Goal: Task Accomplishment & Management: Manage account settings

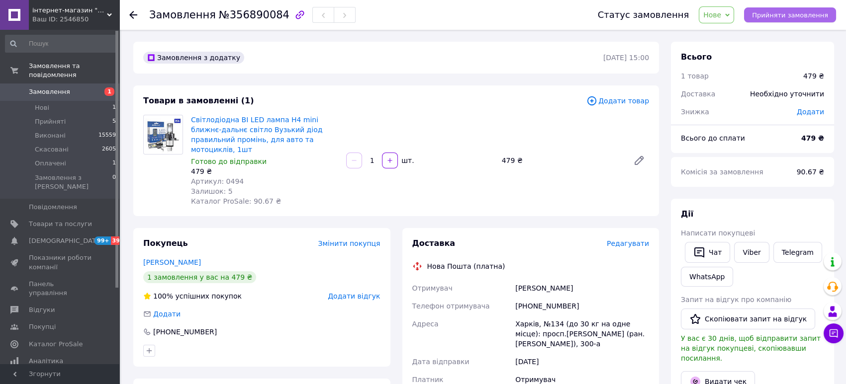
click at [803, 18] on span "Прийняти замовлення" at bounding box center [790, 14] width 76 height 7
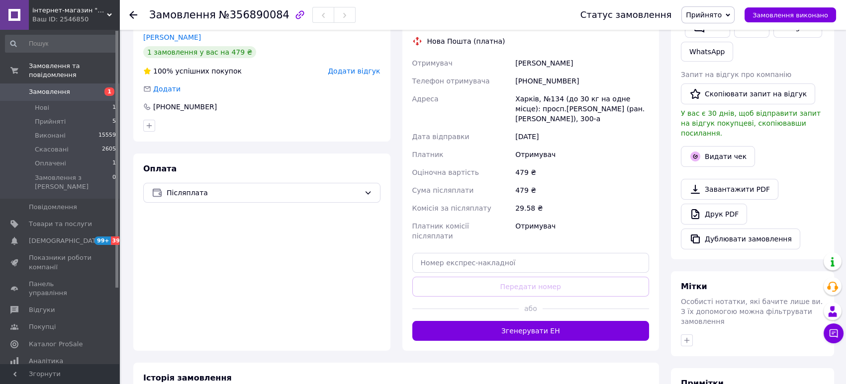
scroll to position [249, 0]
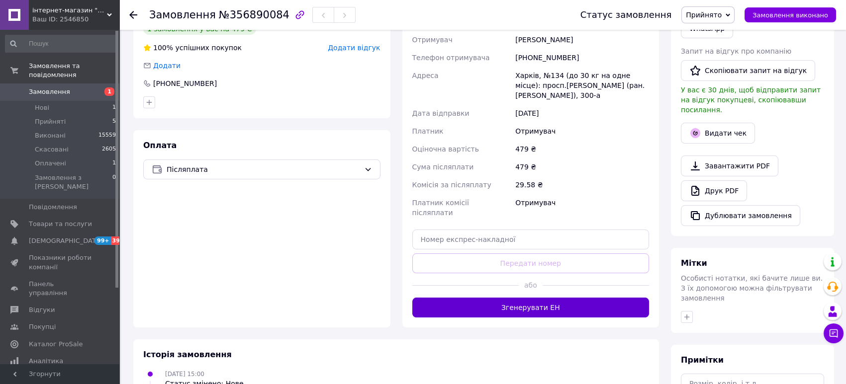
click at [509, 318] on button "Згенерувати ЕН" at bounding box center [530, 308] width 237 height 20
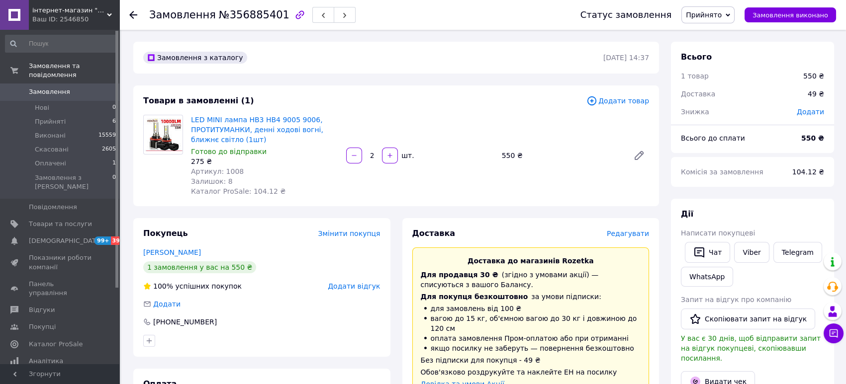
click at [592, 100] on icon at bounding box center [591, 100] width 11 height 11
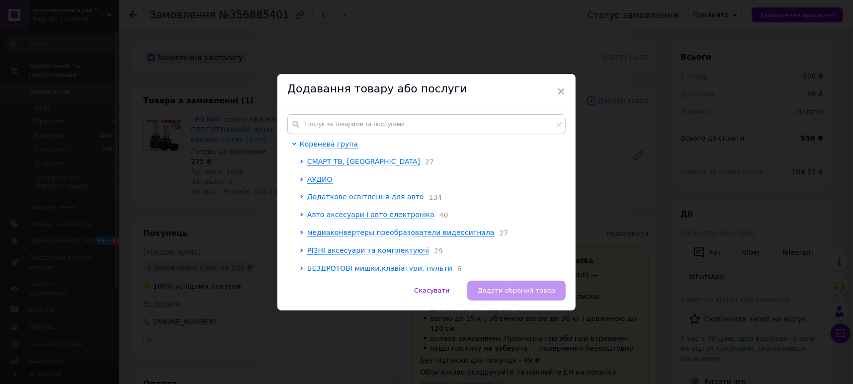
click at [313, 201] on span "Додаткове освітлення для авто" at bounding box center [365, 197] width 117 height 8
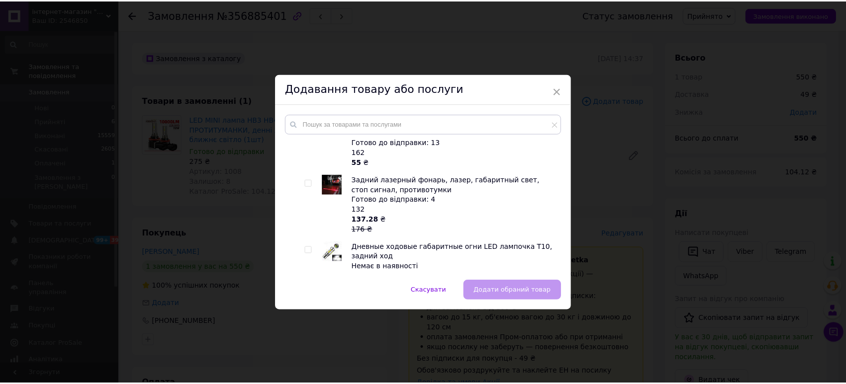
scroll to position [249, 0]
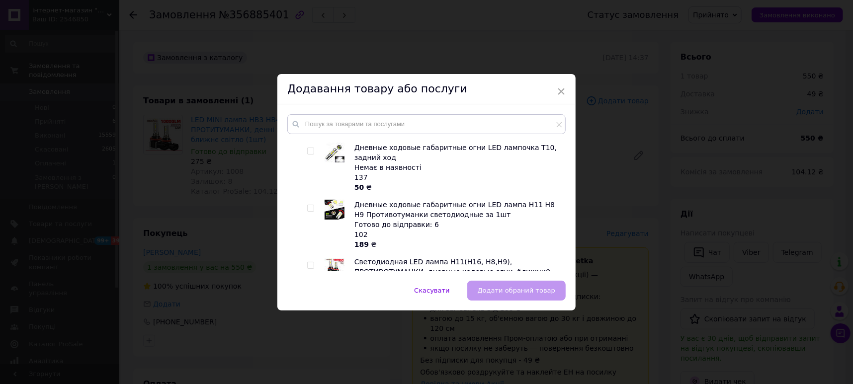
click at [311, 155] on input "checkbox" at bounding box center [310, 151] width 6 height 6
checkbox input "true"
click at [520, 290] on span "Додати обраний товар" at bounding box center [517, 290] width 78 height 7
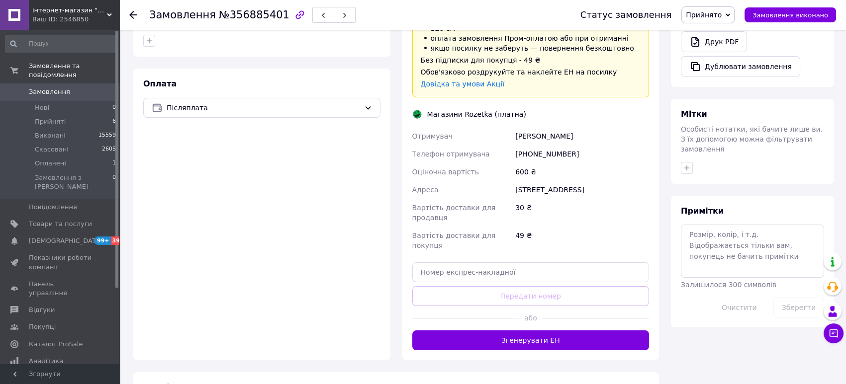
scroll to position [448, 0]
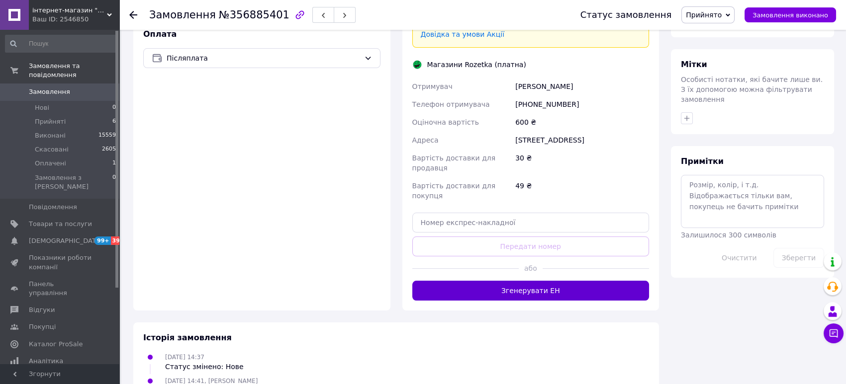
click at [535, 301] on button "Згенерувати ЕН" at bounding box center [530, 291] width 237 height 20
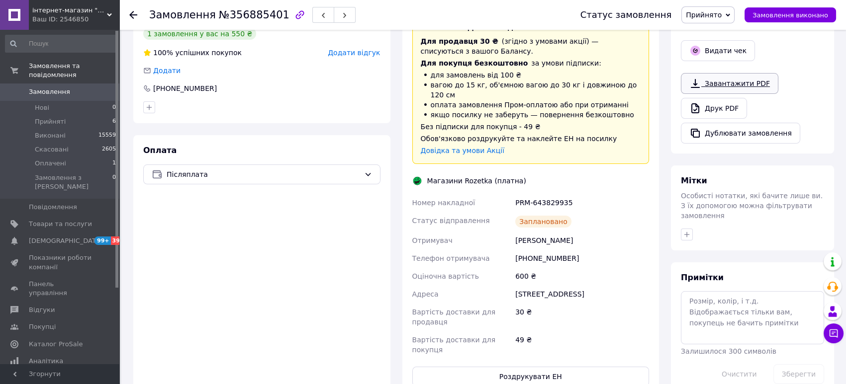
scroll to position [199, 0]
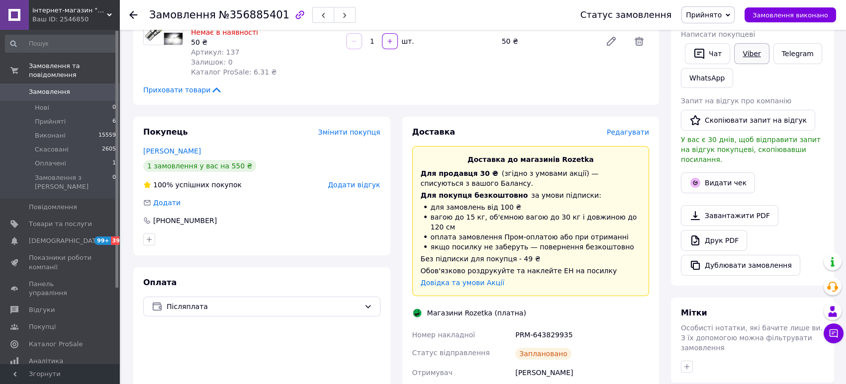
click at [751, 64] on link "Viber" at bounding box center [751, 53] width 35 height 21
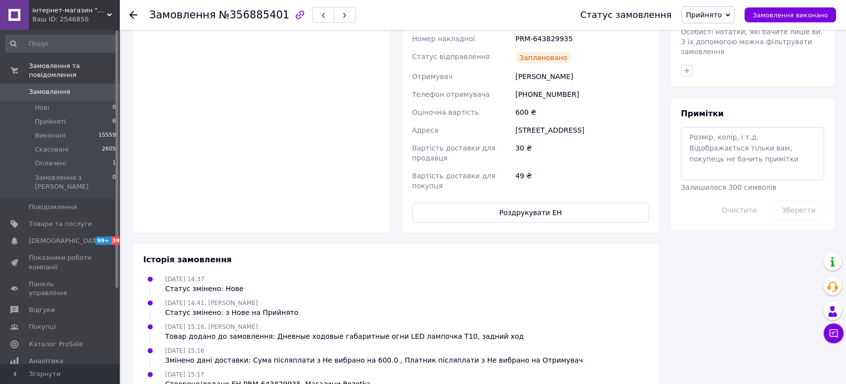
scroll to position [497, 0]
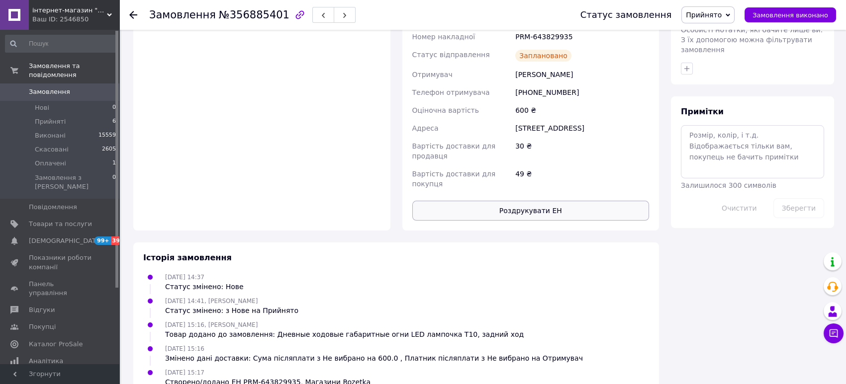
click at [521, 221] on button "Роздрукувати ЕН" at bounding box center [530, 211] width 237 height 20
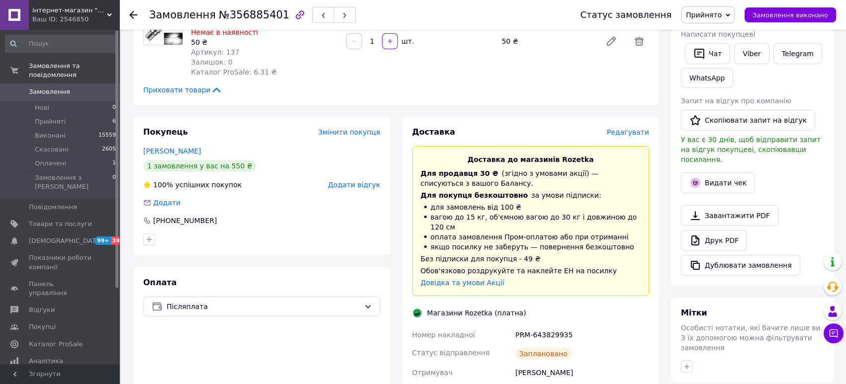
scroll to position [0, 0]
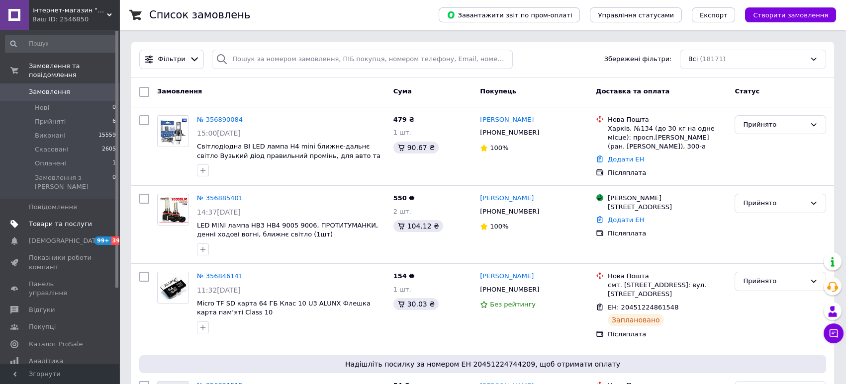
click at [61, 220] on span "Товари та послуги" at bounding box center [60, 224] width 63 height 9
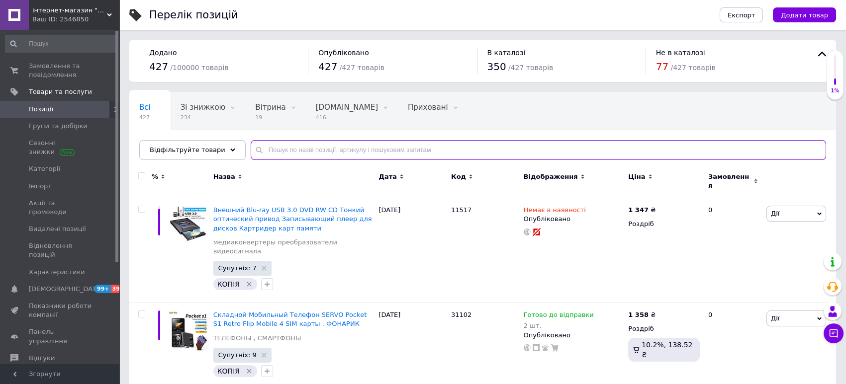
click at [278, 156] on input "text" at bounding box center [538, 150] width 575 height 20
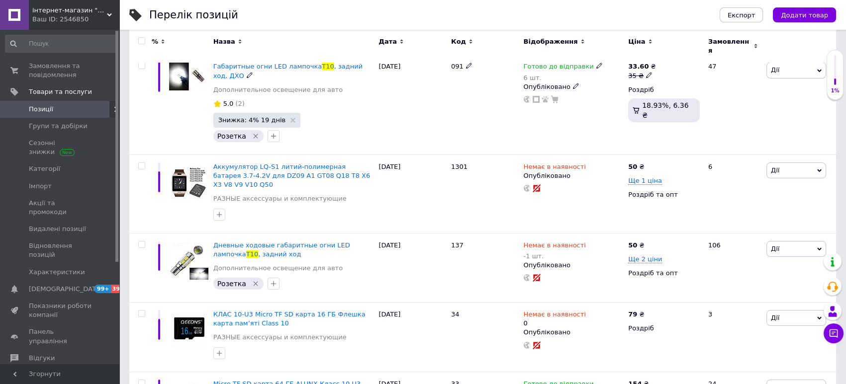
scroll to position [249, 0]
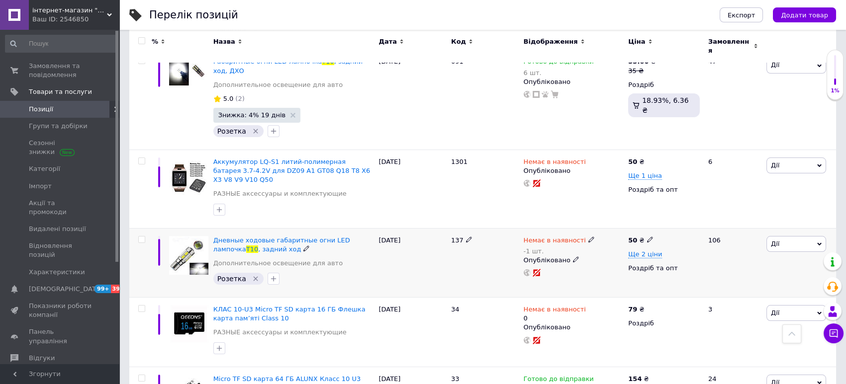
type input "t10"
click at [588, 237] on use at bounding box center [590, 239] width 5 height 5
click at [628, 275] on li "Готово до відправки" at bounding box center [643, 282] width 94 height 14
click at [625, 271] on input "-1" at bounding box center [634, 281] width 76 height 20
type input "1"
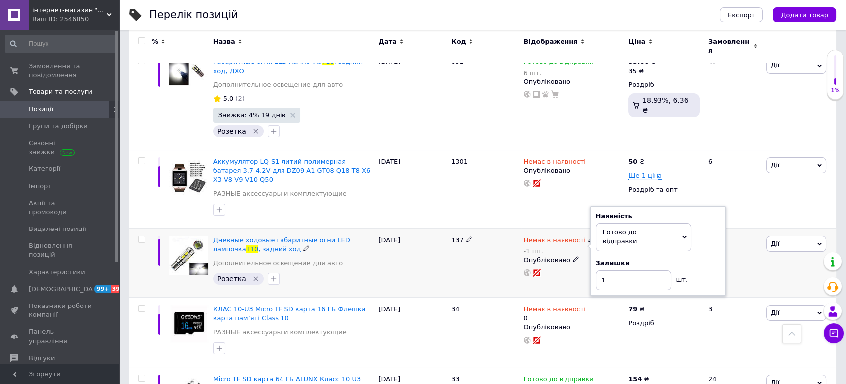
click at [434, 250] on div "19.06.2025" at bounding box center [412, 263] width 73 height 70
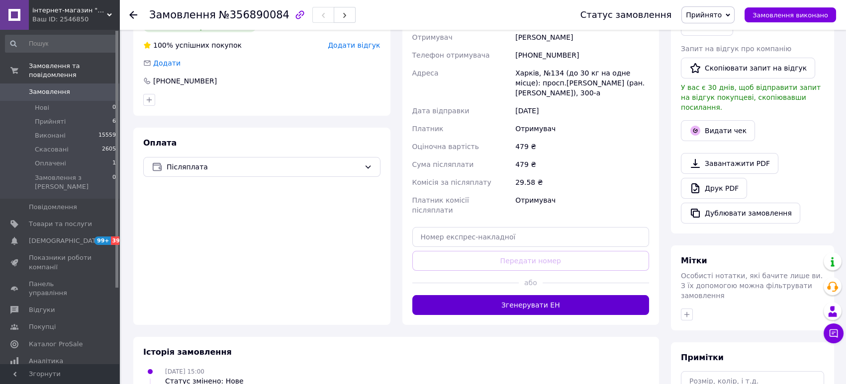
scroll to position [252, 0]
click at [542, 315] on button "Згенерувати ЕН" at bounding box center [530, 305] width 237 height 20
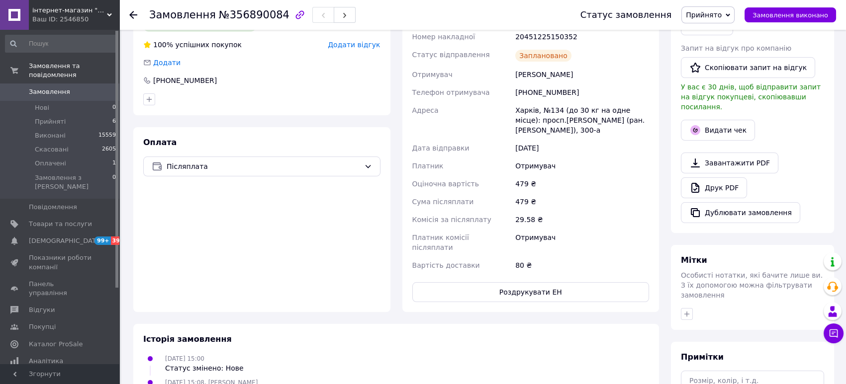
click at [659, 343] on div "Замовлення з додатку 12.08.2025 | 15:00 Товари в замовленні (1) Додати товар Св…" at bounding box center [396, 132] width 538 height 684
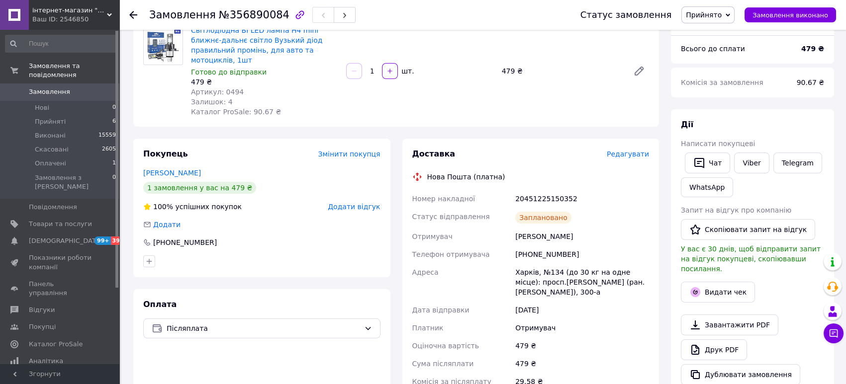
scroll to position [53, 0]
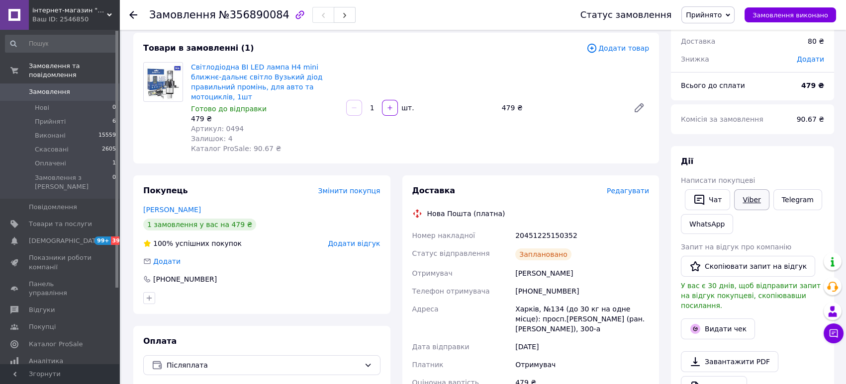
click at [744, 205] on link "Viber" at bounding box center [751, 199] width 35 height 21
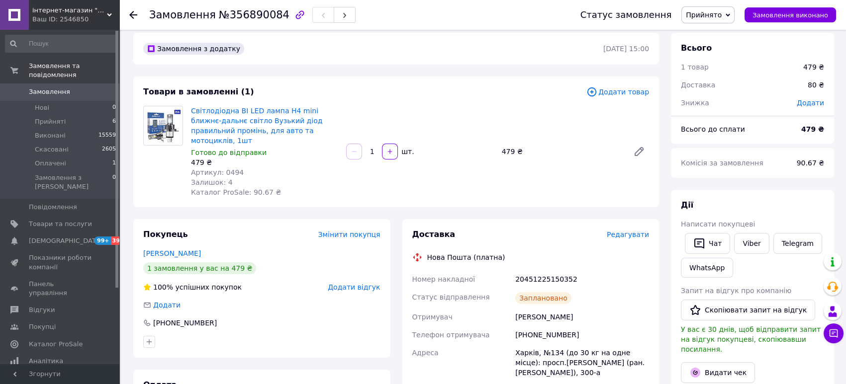
scroll to position [3, 0]
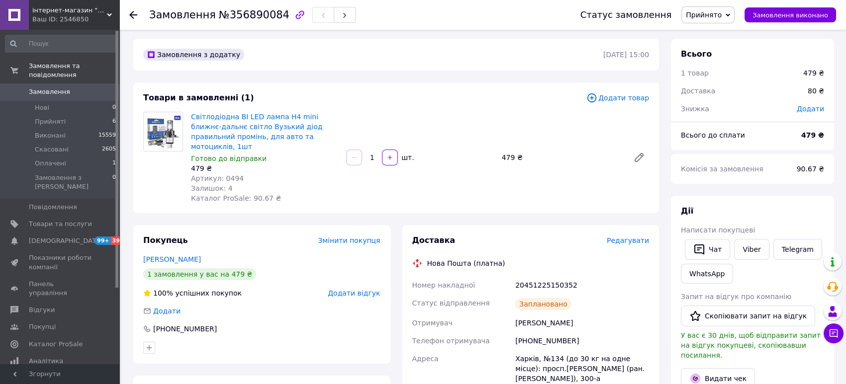
drag, startPoint x: 482, startPoint y: 192, endPoint x: 452, endPoint y: 210, distance: 34.8
click at [491, 204] on div "Світлодіодна BI LED лампа H4 mini ближнє-дальнє світло Вузький діод правильний …" at bounding box center [420, 157] width 466 height 95
drag, startPoint x: 452, startPoint y: 210, endPoint x: 431, endPoint y: 192, distance: 27.9
click at [431, 192] on div "Світлодіодна BI LED лампа H4 mini ближнє-дальнє світло Вузький діод правильний …" at bounding box center [420, 157] width 466 height 95
click at [54, 88] on span "Замовлення" at bounding box center [49, 92] width 41 height 9
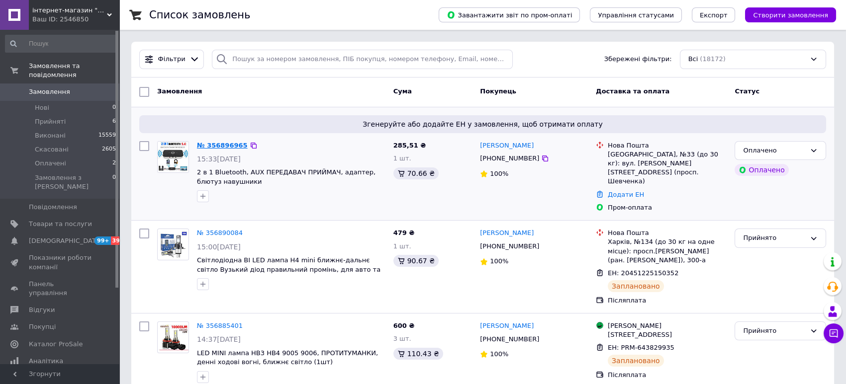
click at [219, 145] on link "№ 356896965" at bounding box center [222, 145] width 51 height 7
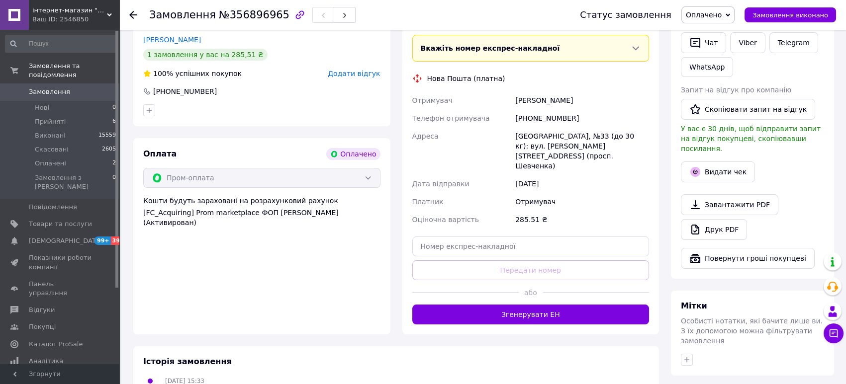
scroll to position [298, 0]
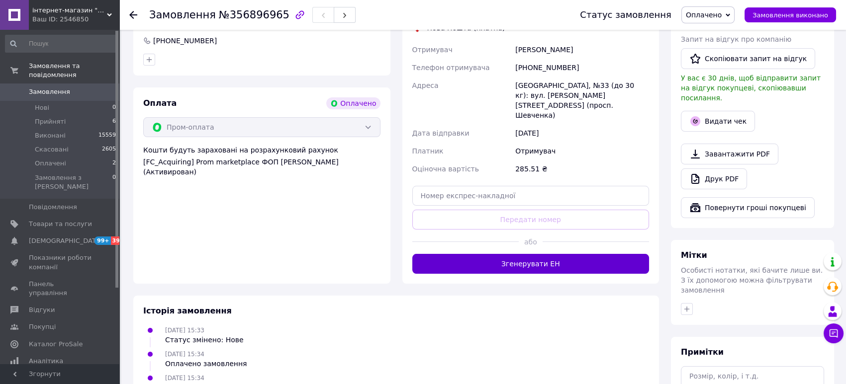
click at [536, 273] on button "Згенерувати ЕН" at bounding box center [530, 264] width 237 height 20
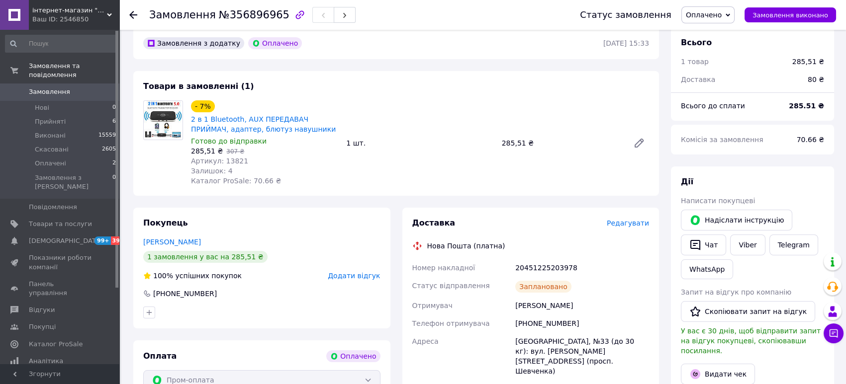
scroll to position [0, 0]
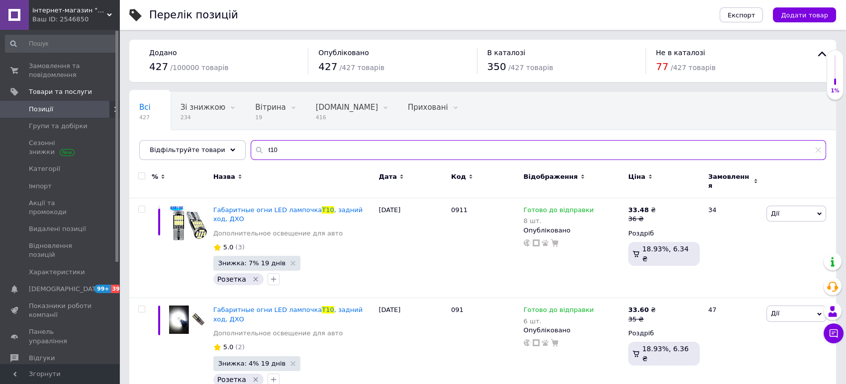
click at [270, 150] on input "t10" at bounding box center [538, 150] width 575 height 20
type input "t"
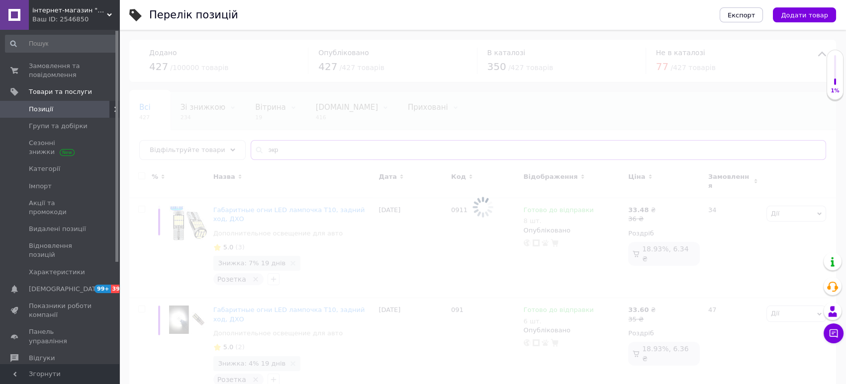
type input "экра"
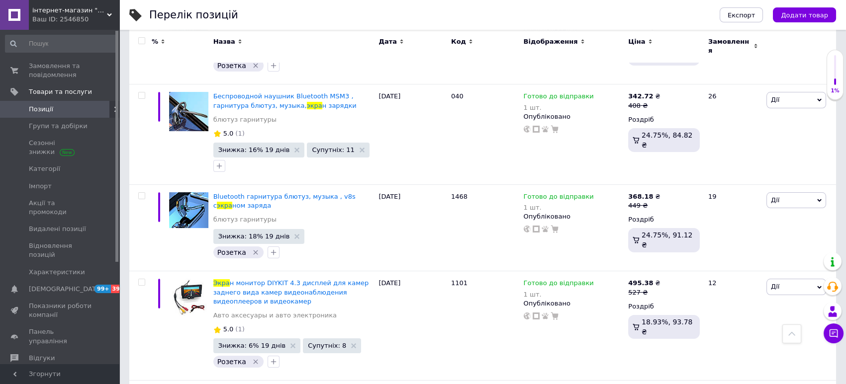
scroll to position [398, 0]
